Goal: Information Seeking & Learning: Learn about a topic

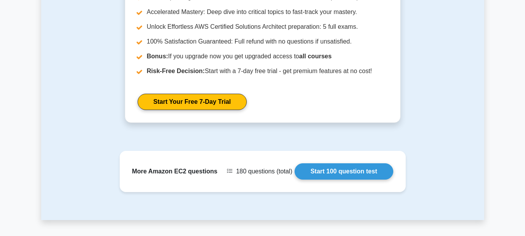
click at [351, 163] on link "Start 100 question test" at bounding box center [344, 171] width 99 height 16
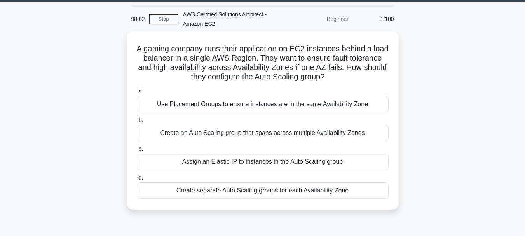
scroll to position [24, 0]
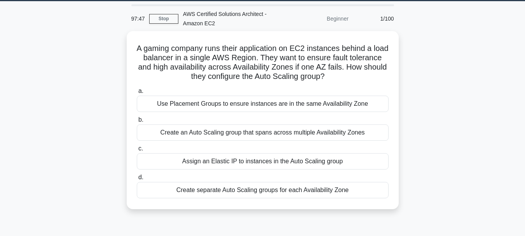
click at [375, 140] on div "Create an Auto Scaling group that spans across multiple Availability Zones" at bounding box center [263, 132] width 252 height 16
click at [137, 122] on input "b. Create an Auto Scaling group that spans across multiple Availability Zones" at bounding box center [137, 119] width 0 height 5
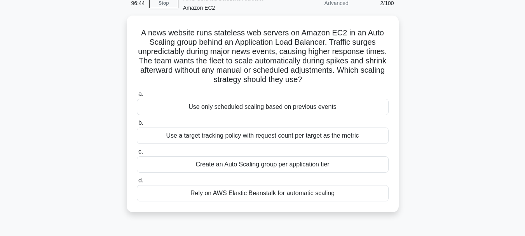
scroll to position [40, 0]
click at [367, 101] on div "Use only scheduled scaling based on previous events" at bounding box center [263, 106] width 252 height 16
click at [137, 96] on input "a. Use only scheduled scaling based on previous events" at bounding box center [137, 93] width 0 height 5
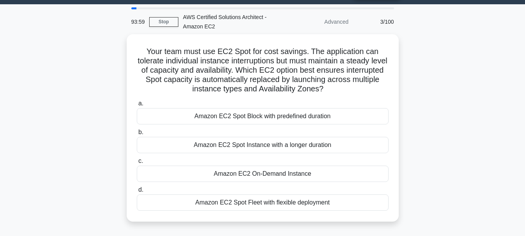
scroll to position [21, 0]
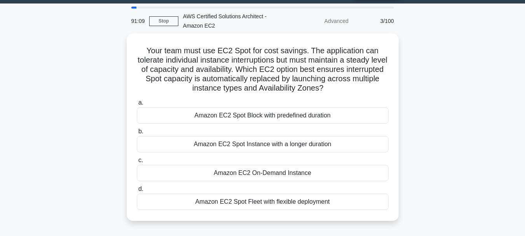
click at [360, 206] on div "Amazon EC2 Spot Fleet with flexible deployment" at bounding box center [263, 202] width 252 height 16
click at [137, 192] on input "d. Amazon EC2 Spot Fleet with flexible deployment" at bounding box center [137, 189] width 0 height 5
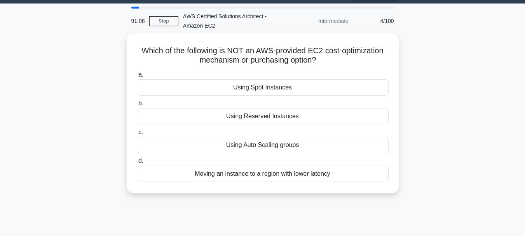
scroll to position [0, 0]
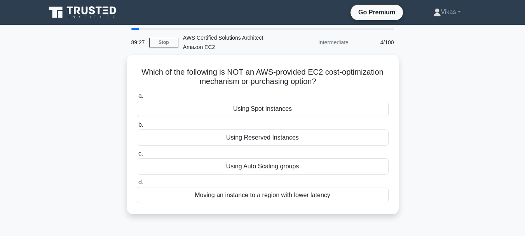
click at [378, 196] on div "Moving an instance to a region with lower latency" at bounding box center [263, 195] width 252 height 16
click at [137, 185] on input "d. Moving an instance to a region with lower latency" at bounding box center [137, 182] width 0 height 5
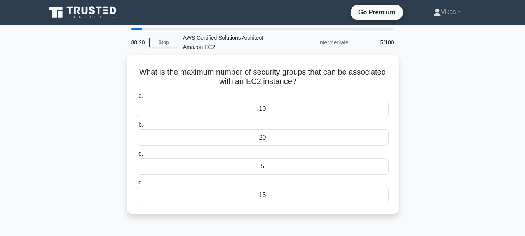
click at [352, 106] on div "10" at bounding box center [263, 109] width 252 height 16
click at [137, 99] on input "a. 10" at bounding box center [137, 96] width 0 height 5
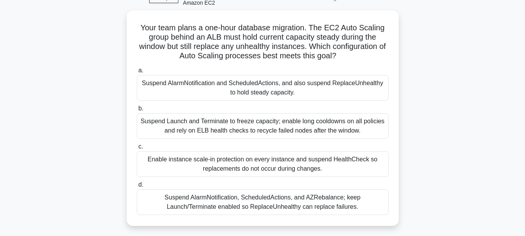
scroll to position [50, 0]
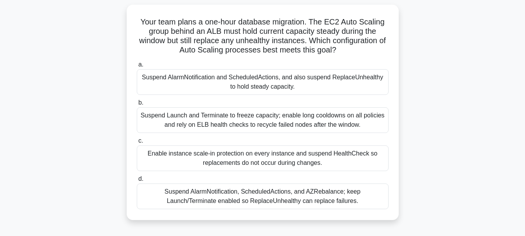
click at [369, 164] on div "Enable instance scale-in protection on every instance and suspend HealthCheck s…" at bounding box center [263, 158] width 252 height 26
click at [137, 143] on input "c. Enable instance scale-in protection on every instance and suspend HealthChec…" at bounding box center [137, 140] width 0 height 5
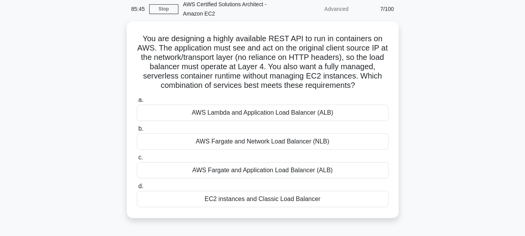
scroll to position [34, 0]
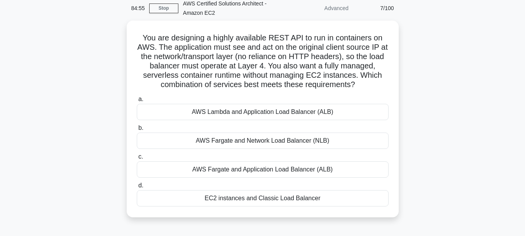
click at [294, 141] on div "AWS Fargate and Network Load Balancer (NLB)" at bounding box center [263, 141] width 252 height 16
click at [137, 131] on input "b. AWS Fargate and Network Load Balancer (NLB)" at bounding box center [137, 128] width 0 height 5
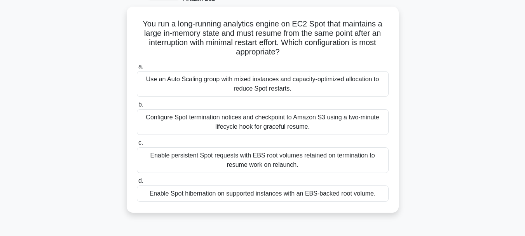
scroll to position [52, 0]
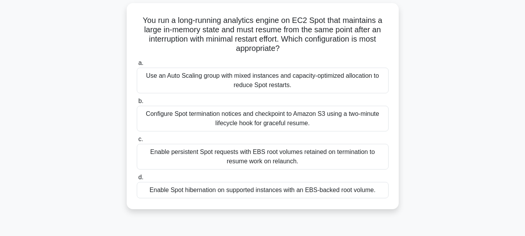
click at [338, 162] on div "Enable persistent Spot requests with EBS root volumes retained on termination t…" at bounding box center [263, 157] width 252 height 26
click at [137, 142] on input "c. Enable persistent Spot requests with EBS root volumes retained on terminatio…" at bounding box center [137, 139] width 0 height 5
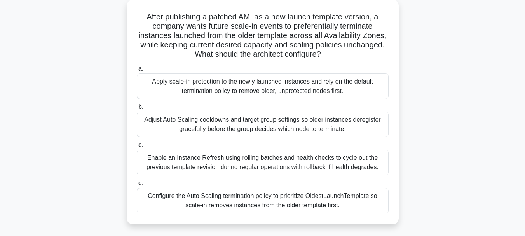
scroll to position [63, 0]
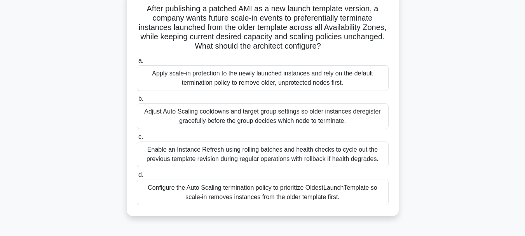
click at [387, 122] on div "Adjust Auto Scaling cooldowns and target group settings so older instances dere…" at bounding box center [263, 116] width 252 height 26
click at [137, 101] on input "b. Adjust Auto Scaling cooldowns and target group settings so older instances d…" at bounding box center [137, 98] width 0 height 5
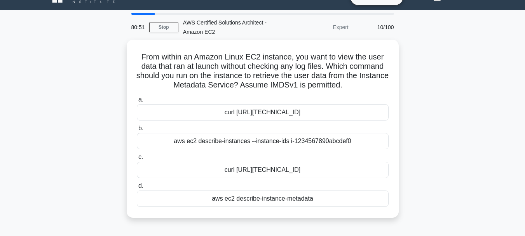
scroll to position [25, 0]
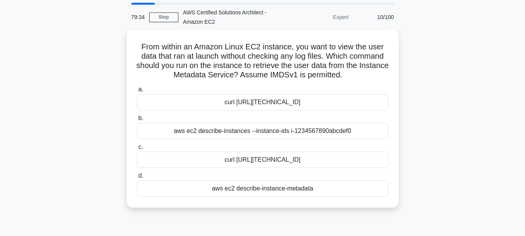
click at [380, 186] on div "aws ec2 describe-instance-metadata" at bounding box center [263, 188] width 252 height 16
click at [137, 178] on input "d. aws ec2 describe-instance-metadata" at bounding box center [137, 175] width 0 height 5
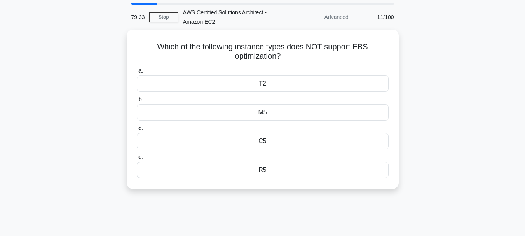
scroll to position [0, 0]
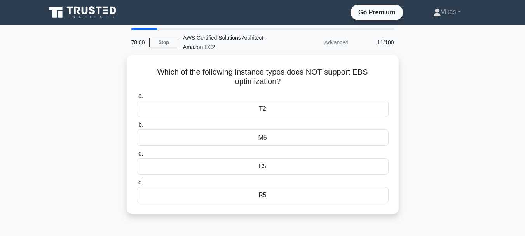
click at [365, 162] on div "C5" at bounding box center [263, 166] width 252 height 16
click at [137, 156] on input "c. C5" at bounding box center [137, 153] width 0 height 5
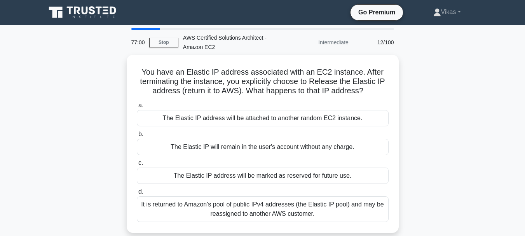
click at [364, 210] on div "It is returned to Amazon's pool of public IPv4 addresses (the Elastic IP pool) …" at bounding box center [263, 209] width 252 height 26
click at [137, 194] on input "d. It is returned to Amazon's pool of public IPv4 addresses (the Elastic IP poo…" at bounding box center [137, 191] width 0 height 5
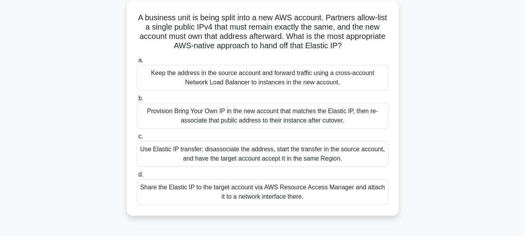
scroll to position [52, 0]
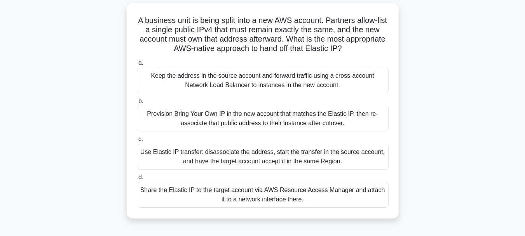
click at [375, 161] on div "Use Elastic IP transfer: disassociate the address, start the transfer in the so…" at bounding box center [263, 157] width 252 height 26
click at [137, 142] on input "c. Use Elastic IP transfer: disassociate the address, start the transfer in the…" at bounding box center [137, 139] width 0 height 5
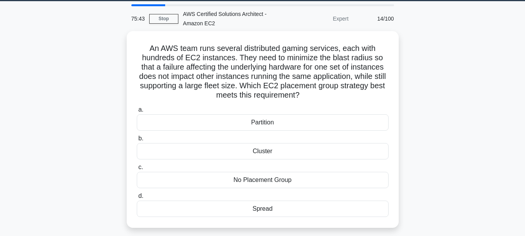
scroll to position [24, 0]
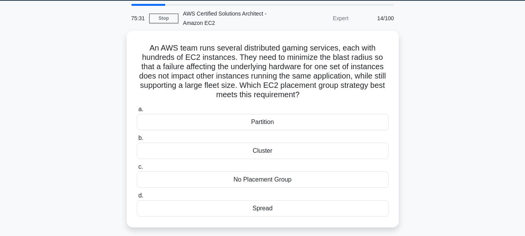
click at [386, 153] on div "Cluster" at bounding box center [263, 151] width 252 height 16
click at [137, 141] on input "b. Cluster" at bounding box center [137, 138] width 0 height 5
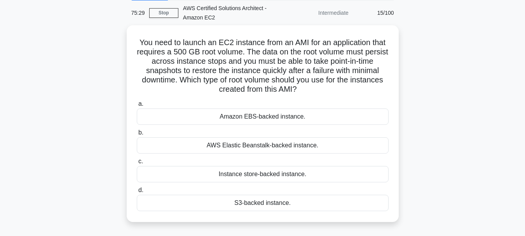
scroll to position [31, 0]
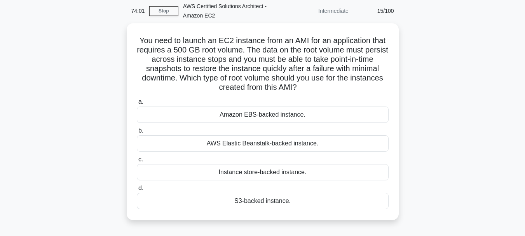
click at [377, 209] on div "S3-backed instance." at bounding box center [263, 201] width 252 height 16
click at [137, 191] on input "d. S3-backed instance." at bounding box center [137, 188] width 0 height 5
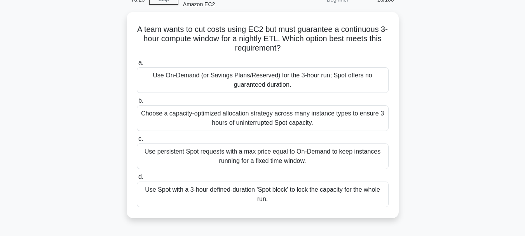
scroll to position [43, 0]
click at [353, 159] on div "Use persistent Spot requests with a max price equal to On-Demand to keep instan…" at bounding box center [263, 156] width 252 height 26
click at [137, 141] on input "c. Use persistent Spot requests with a max price equal to On-Demand to keep ins…" at bounding box center [137, 138] width 0 height 5
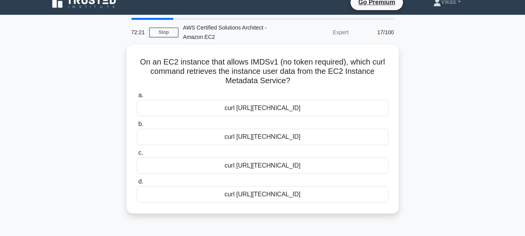
scroll to position [0, 0]
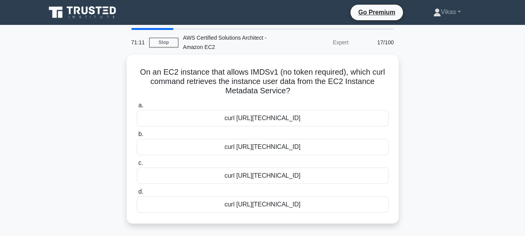
click at [374, 174] on div "curl http://169.254.169.254/latest/meta-data/instance-id" at bounding box center [263, 176] width 252 height 16
click at [137, 166] on input "c. curl http://169.254.169.254/latest/meta-data/instance-id" at bounding box center [137, 163] width 0 height 5
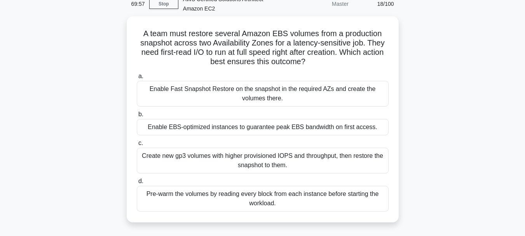
scroll to position [41, 0]
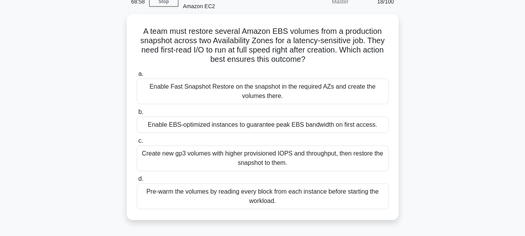
click at [365, 166] on div "Create new gp3 volumes with higher provisioned IOPS and throughput, then restor…" at bounding box center [263, 158] width 252 height 26
click at [137, 143] on input "c. Create new gp3 volumes with higher provisioned IOPS and throughput, then res…" at bounding box center [137, 140] width 0 height 5
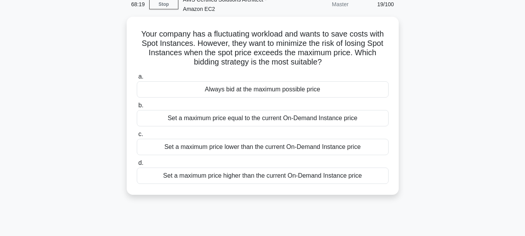
scroll to position [38, 0]
click at [377, 120] on div "Set a maximum price equal to the current On-Demand Instance price" at bounding box center [263, 118] width 252 height 16
click at [137, 108] on input "b. Set a maximum price equal to the current On-Demand Instance price" at bounding box center [137, 105] width 0 height 5
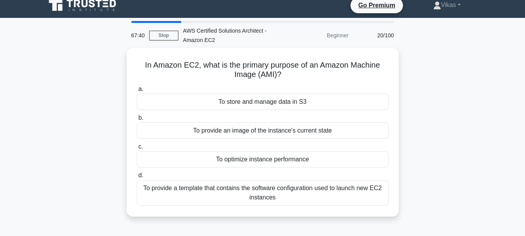
scroll to position [0, 0]
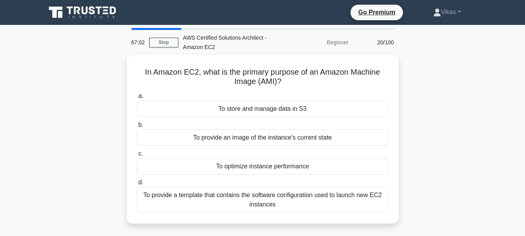
click at [367, 202] on div "To provide a template that contains the software configuration used to launch n…" at bounding box center [263, 200] width 252 height 26
click at [137, 185] on input "d. To provide a template that contains the software configuration used to launc…" at bounding box center [137, 182] width 0 height 5
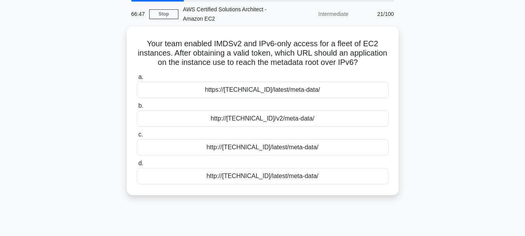
scroll to position [29, 0]
click at [371, 155] on div "http://[fd00:ec2::1]/latest/meta-data/" at bounding box center [263, 147] width 252 height 16
click at [137, 137] on input "c. http://[fd00:ec2::1]/latest/meta-data/" at bounding box center [137, 134] width 0 height 5
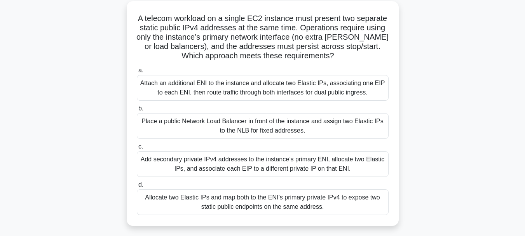
scroll to position [54, 0]
click at [385, 136] on div "Place a public Network Load Balancer in front of the instance and assign two El…" at bounding box center [263, 126] width 252 height 26
click at [137, 111] on input "b. Place a public Network Load Balancer in front of the instance and assign two…" at bounding box center [137, 108] width 0 height 5
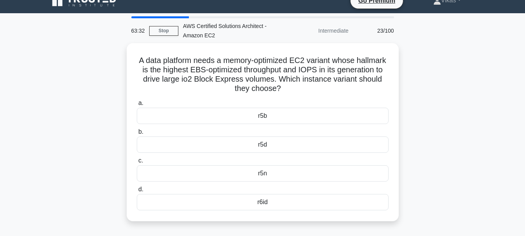
scroll to position [12, 0]
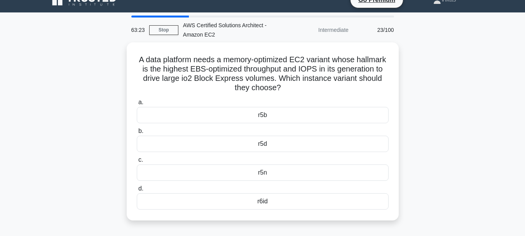
click at [370, 145] on div "r5d" at bounding box center [263, 144] width 252 height 16
click at [137, 134] on input "b. r5d" at bounding box center [137, 131] width 0 height 5
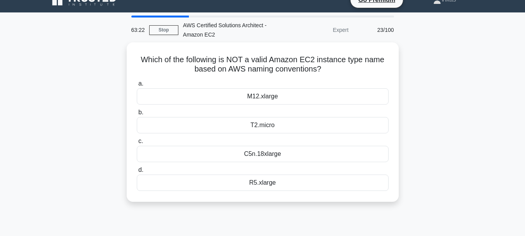
scroll to position [0, 0]
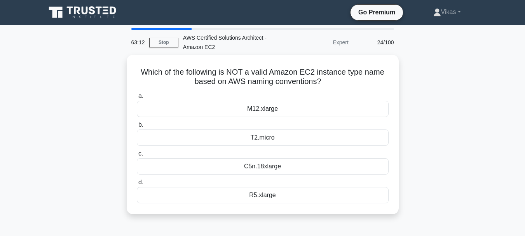
click at [382, 166] on div "C5n.18xlarge" at bounding box center [263, 166] width 252 height 16
click at [137, 156] on input "c. C5n.18xlarge" at bounding box center [137, 153] width 0 height 5
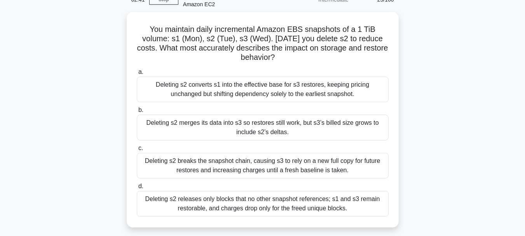
scroll to position [47, 0]
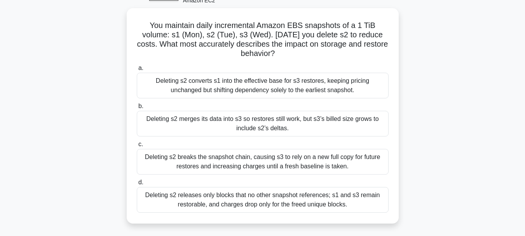
click at [371, 94] on div "Deleting s2 converts s1 into the effective base for s3 restores, keeping pricin…" at bounding box center [263, 86] width 252 height 26
click at [137, 71] on input "a. Deleting s2 converts s1 into the effective base for s3 restores, keeping pri…" at bounding box center [137, 68] width 0 height 5
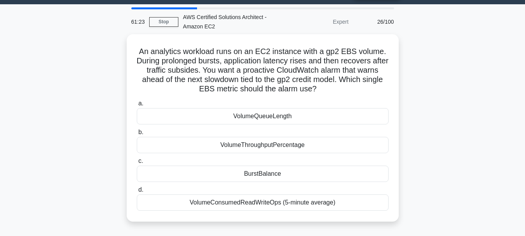
scroll to position [21, 0]
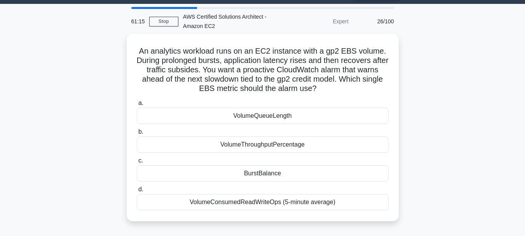
click at [380, 180] on div "BurstBalance" at bounding box center [263, 173] width 252 height 16
click at [137, 163] on input "c. BurstBalance" at bounding box center [137, 160] width 0 height 5
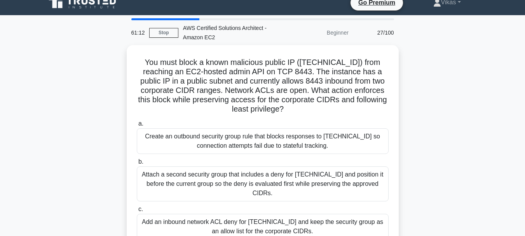
scroll to position [0, 0]
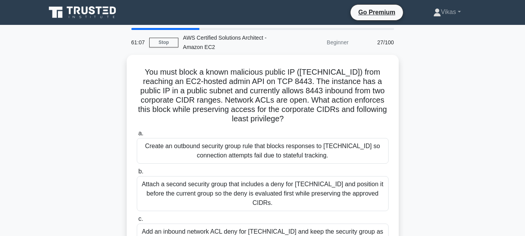
click at [161, 39] on link "Stop" at bounding box center [163, 43] width 29 height 10
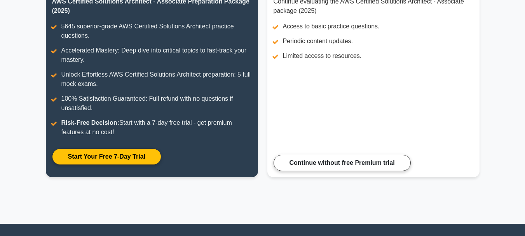
scroll to position [100, 0]
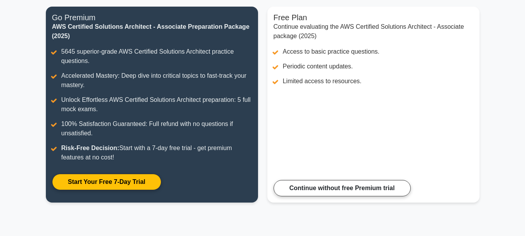
click at [386, 183] on link "Continue without free Premium trial" at bounding box center [342, 188] width 137 height 16
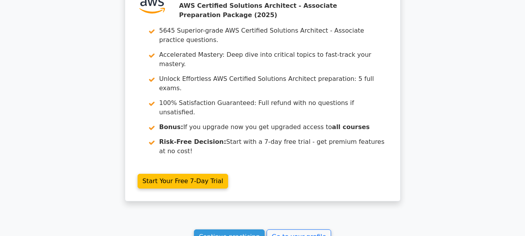
scroll to position [1141, 0]
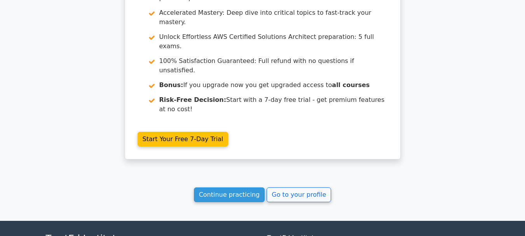
click at [316, 187] on link "Go to your profile" at bounding box center [299, 194] width 65 height 15
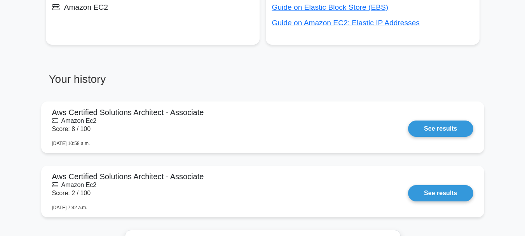
scroll to position [510, 0]
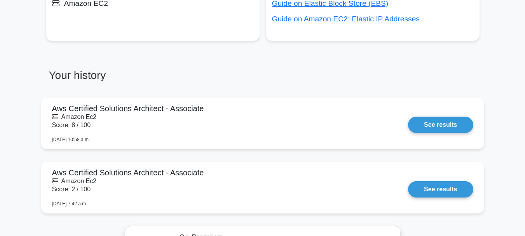
click at [420, 128] on link "See results" at bounding box center [440, 125] width 65 height 16
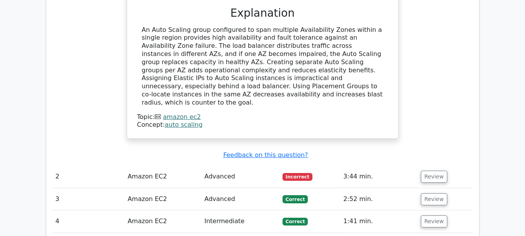
scroll to position [791, 0]
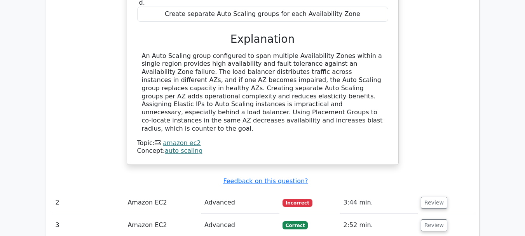
click at [440, 197] on button "Review" at bounding box center [434, 203] width 26 height 12
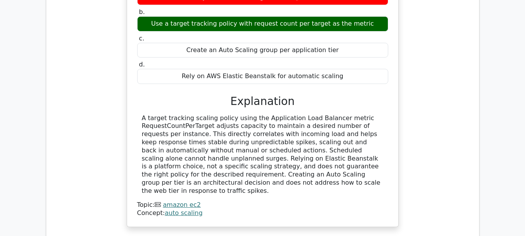
scroll to position [1127, 0]
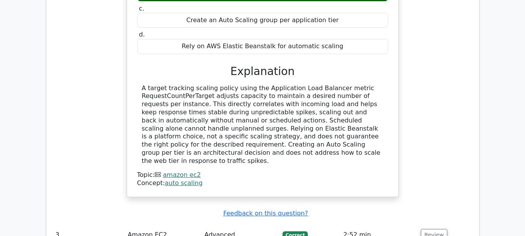
click at [431, 229] on button "Review" at bounding box center [434, 235] width 26 height 12
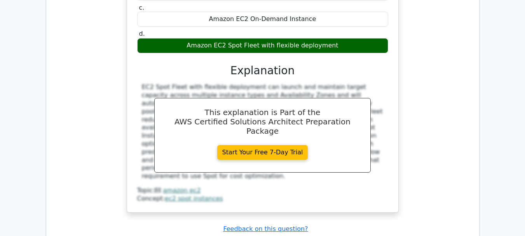
scroll to position [1509, 0]
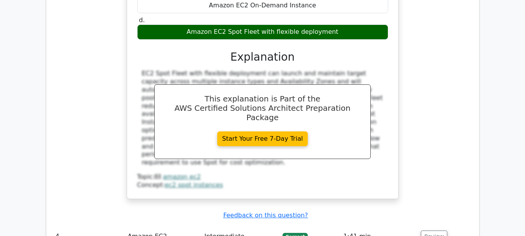
click at [430, 230] on button "Review" at bounding box center [434, 236] width 26 height 12
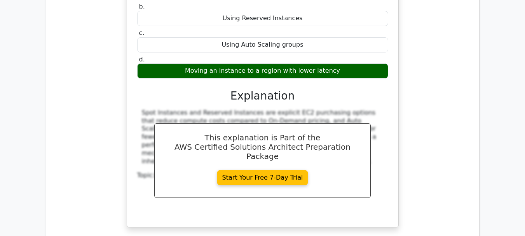
scroll to position [1821, 0]
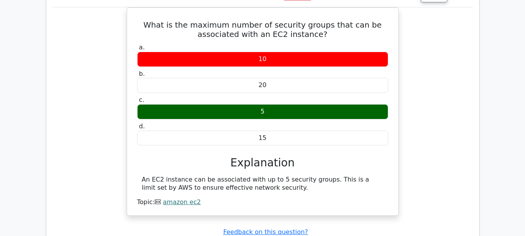
scroll to position [2086, 0]
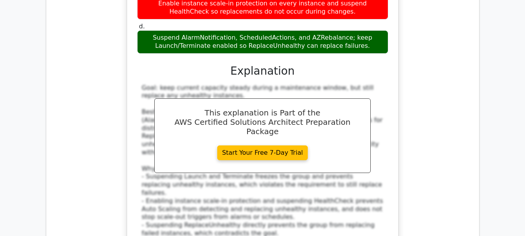
scroll to position [2503, 0]
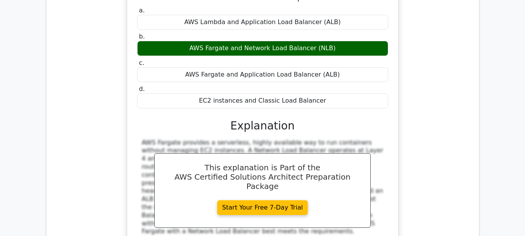
scroll to position [2899, 0]
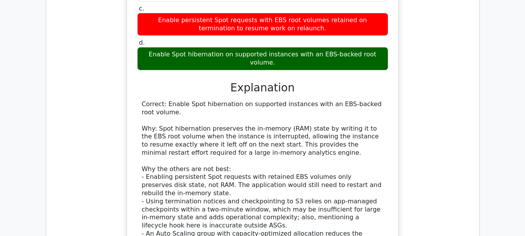
scroll to position [3375, 0]
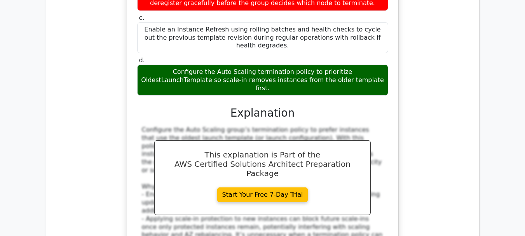
scroll to position [3797, 0]
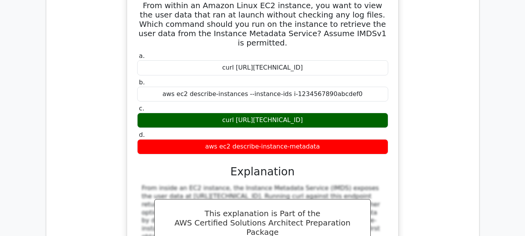
scroll to position [4165, 0]
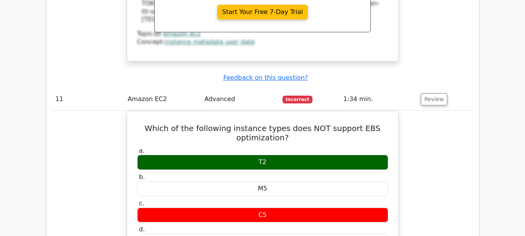
scroll to position [4404, 0]
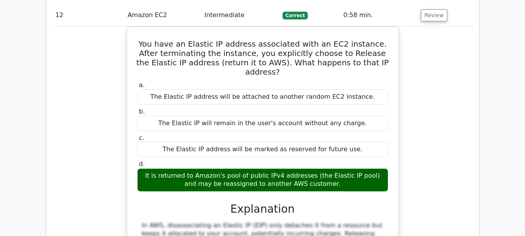
scroll to position [4738, 0]
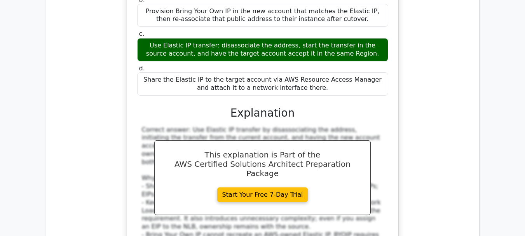
scroll to position [5216, 0]
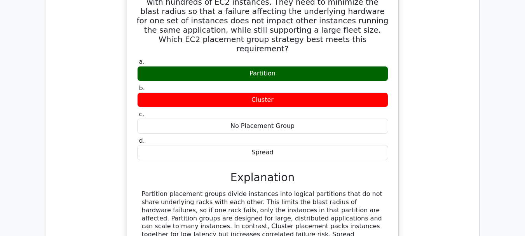
scroll to position [5590, 0]
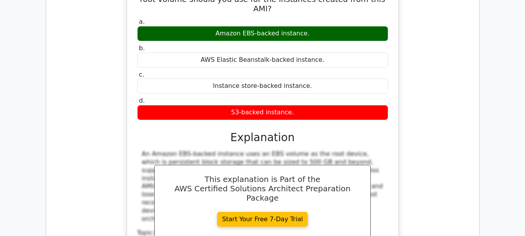
scroll to position [5998, 0]
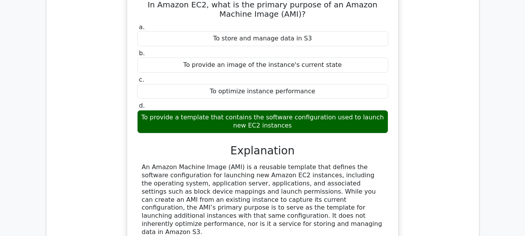
scroll to position [6414, 0]
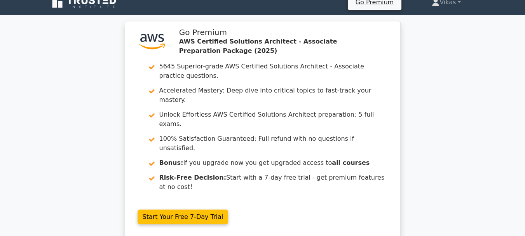
scroll to position [7, 0]
